Goal: Task Accomplishment & Management: Manage account settings

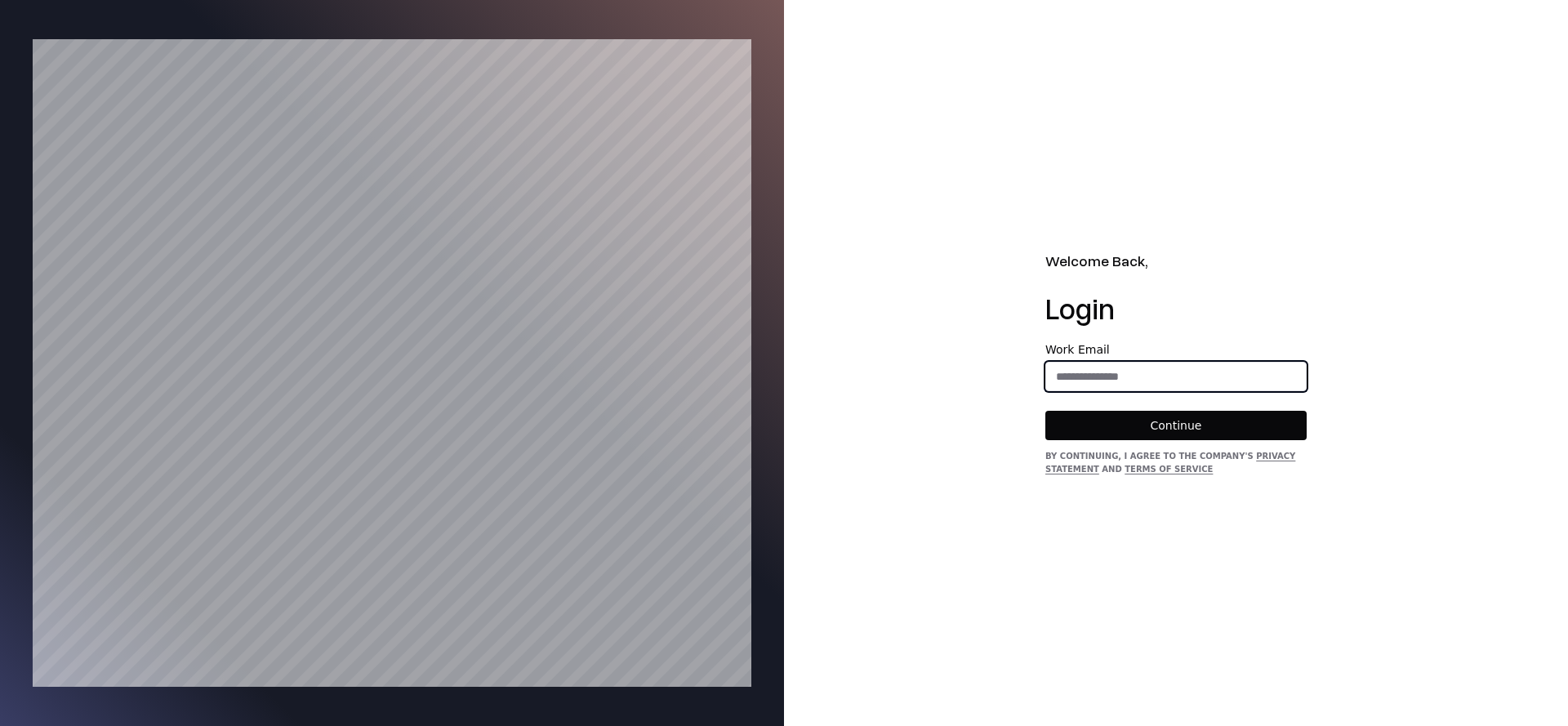
click at [1138, 377] on input "email" at bounding box center [1175, 376] width 260 height 29
type input "**********"
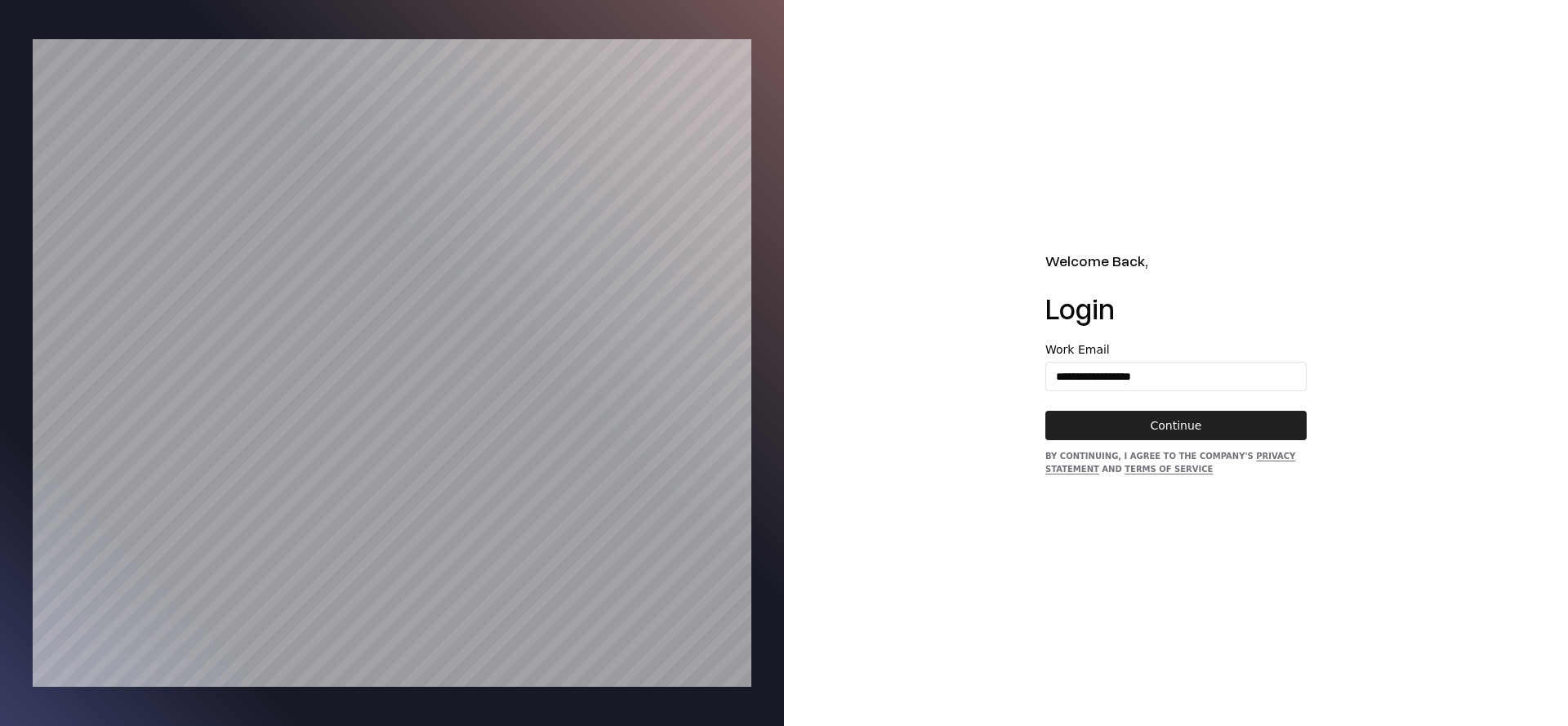
click at [1151, 412] on button "Continue" at bounding box center [1176, 426] width 261 height 29
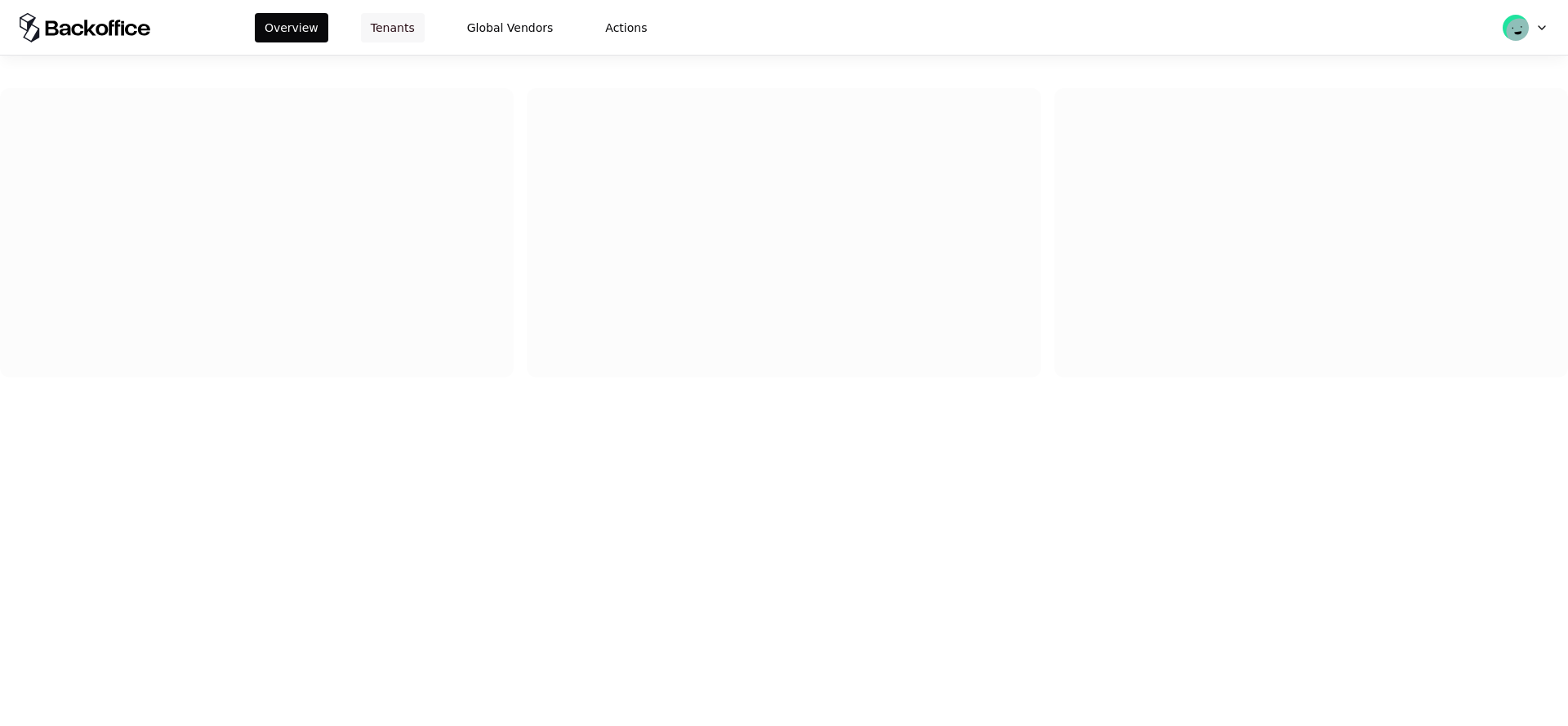
click at [386, 40] on button "Tenants" at bounding box center [393, 27] width 64 height 29
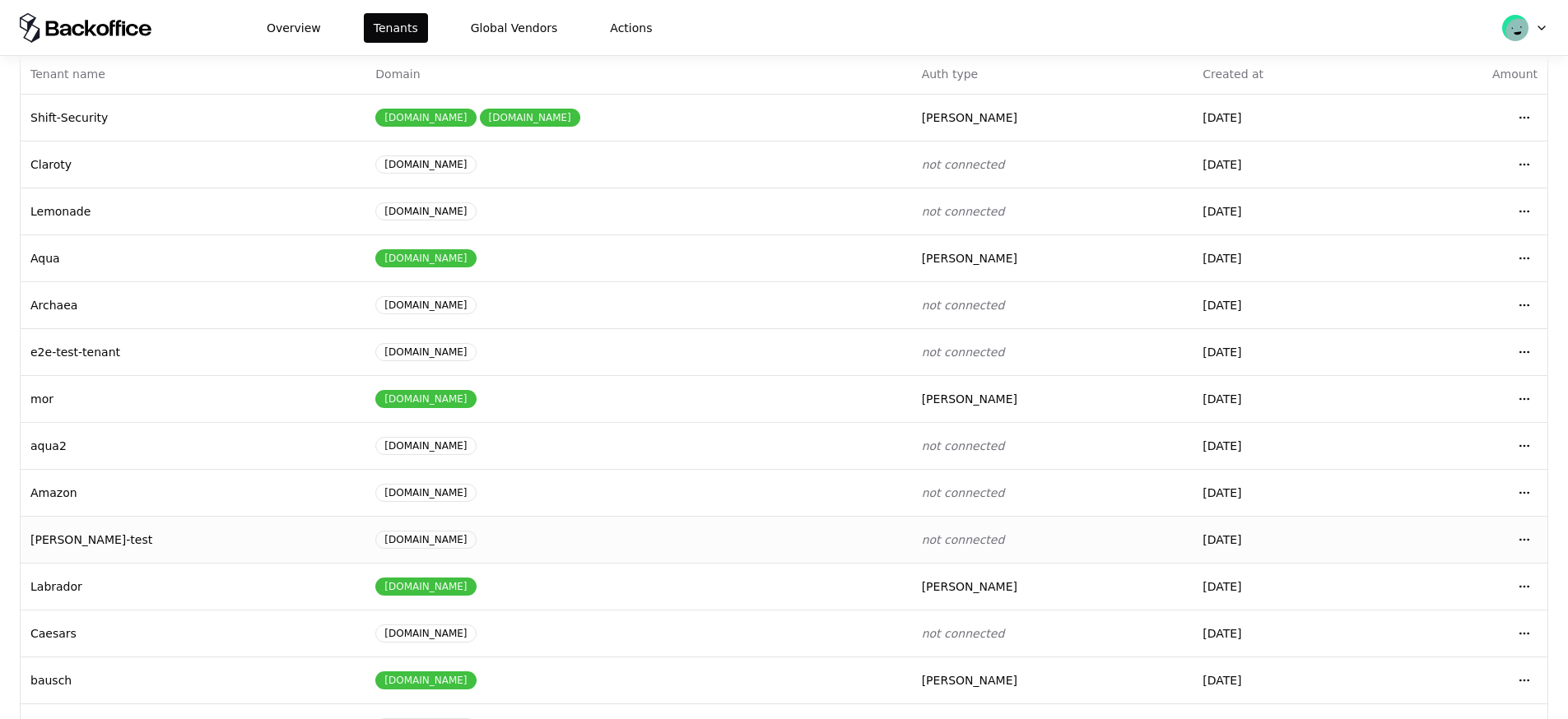
scroll to position [126, 0]
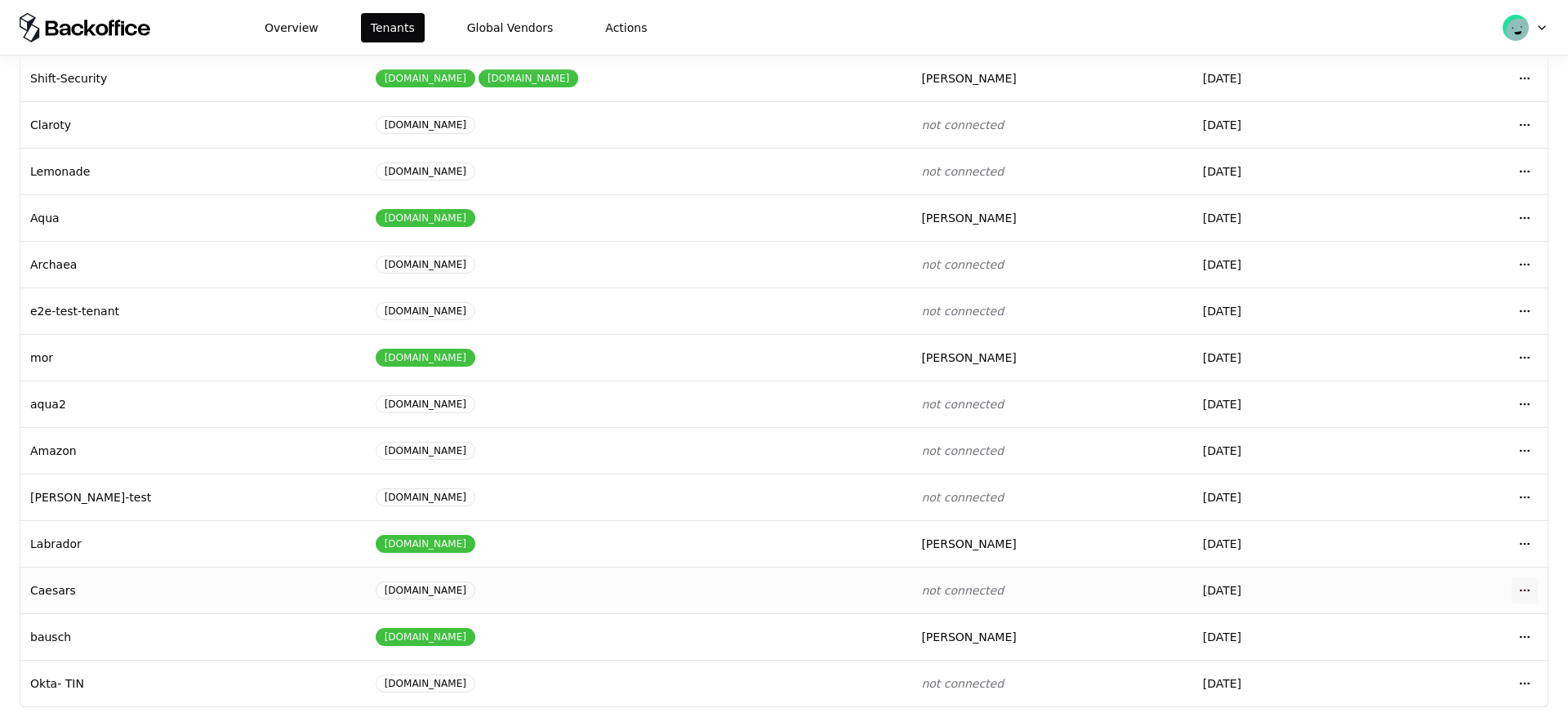
click at [1518, 585] on html "Overview Tenants Global Vendors Actions Tenants Add Tenant Tenant name Domain A…" at bounding box center [784, 363] width 1568 height 726
click at [1443, 515] on div "Login to tenant" at bounding box center [1441, 520] width 186 height 33
